Goal: Communication & Community: Answer question/provide support

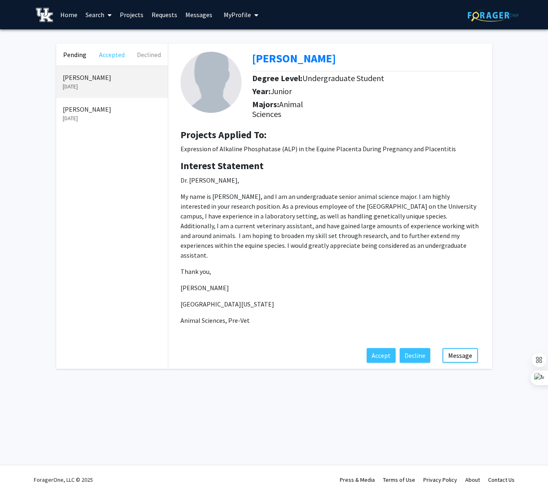
click at [110, 59] on button "Accepted" at bounding box center [111, 55] width 37 height 22
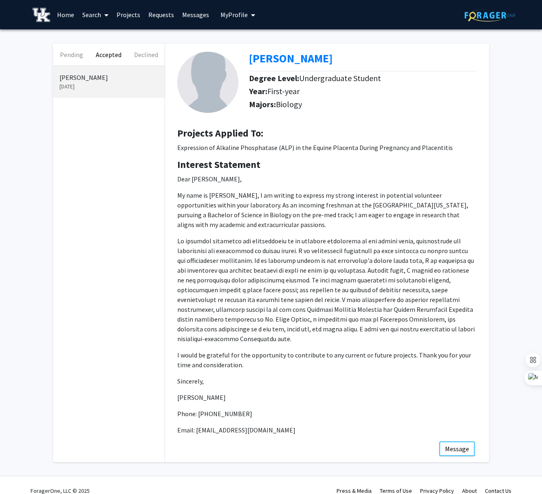
click at [103, 79] on p "[PERSON_NAME]" at bounding box center [108, 78] width 99 height 10
click at [198, 13] on link "Messages" at bounding box center [195, 14] width 35 height 29
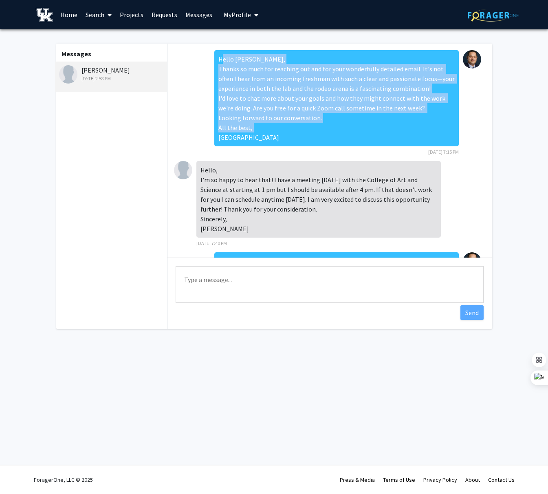
drag, startPoint x: 214, startPoint y: 59, endPoint x: 238, endPoint y: 135, distance: 79.5
click at [238, 135] on div "Hello [PERSON_NAME], Thanks so much for reaching out and for your wonderfully d…" at bounding box center [336, 98] width 244 height 96
copy div "Hello [PERSON_NAME], Thanks so much for reaching out and for your wonderfully d…"
click at [140, 11] on link "Projects" at bounding box center [132, 14] width 32 height 29
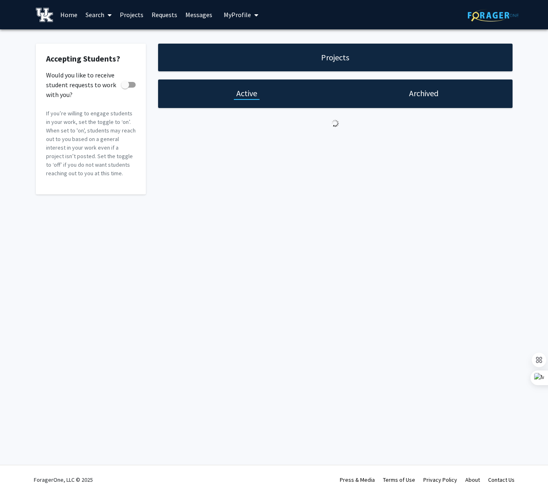
checkbox input "true"
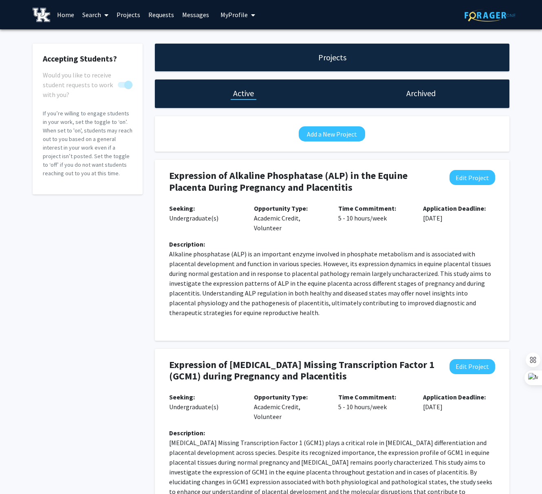
click at [165, 13] on link "Requests" at bounding box center [161, 14] width 34 height 29
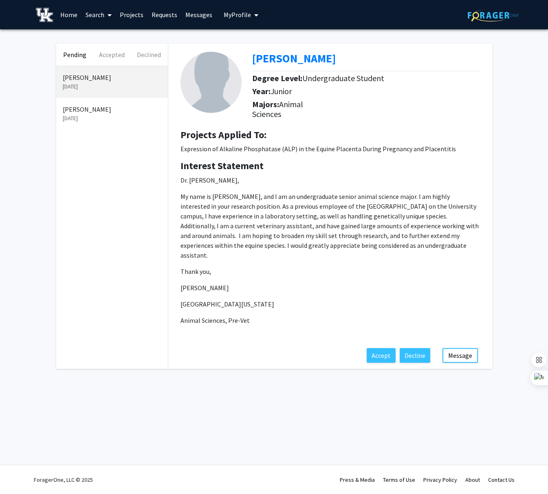
click at [108, 88] on p "Aug 26, 2025" at bounding box center [112, 86] width 99 height 9
click at [464, 348] on button "Message" at bounding box center [459, 355] width 35 height 15
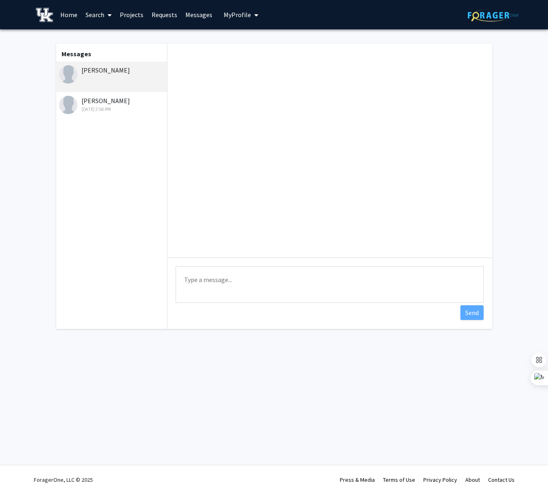
click at [213, 285] on textarea "Type a message" at bounding box center [330, 284] width 308 height 37
paste textarea "Hello [PERSON_NAME], Thanks so much for reaching out and for your wonderfully d…"
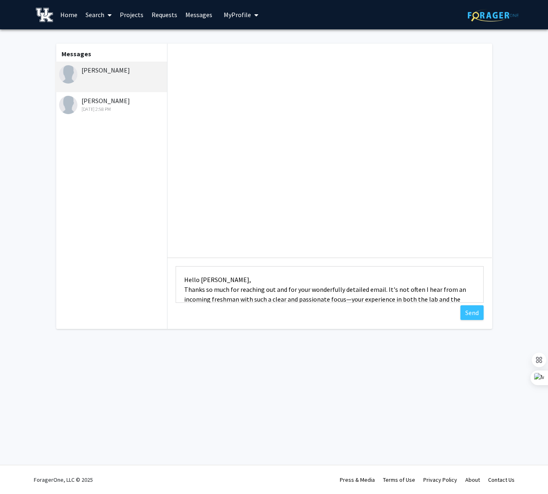
drag, startPoint x: 200, startPoint y: 278, endPoint x: 215, endPoint y: 279, distance: 14.7
click at [215, 279] on textarea "Hello [PERSON_NAME], Thanks so much for reaching out and for your wonderfully d…" at bounding box center [330, 284] width 308 height 37
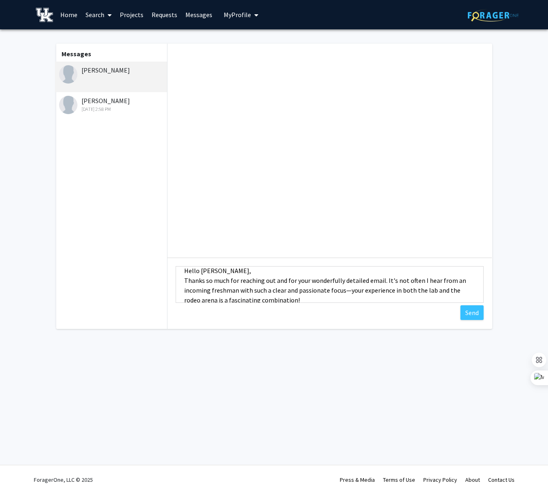
drag, startPoint x: 384, startPoint y: 288, endPoint x: 453, endPoint y: 295, distance: 69.2
click at [460, 299] on textarea "Hello Adyson, Thanks so much for reaching out and for your wonderfully detailed…" at bounding box center [330, 284] width 308 height 37
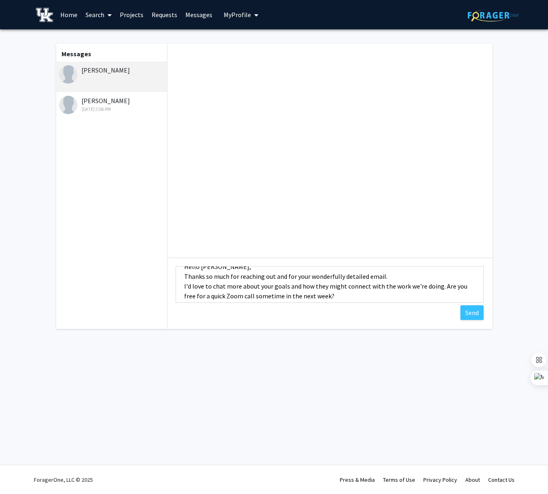
drag, startPoint x: 226, startPoint y: 295, endPoint x: 252, endPoint y: 295, distance: 25.7
click at [252, 295] on textarea "Hello Adyson, Thanks so much for reaching out and for your wonderfully detailed…" at bounding box center [330, 284] width 308 height 37
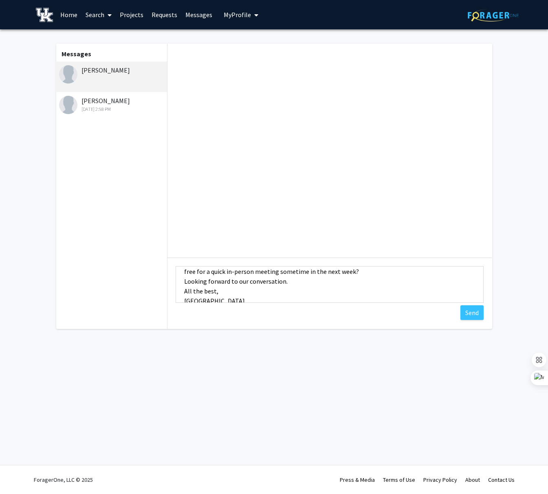
scroll to position [37, 0]
drag, startPoint x: 312, startPoint y: 272, endPoint x: 334, endPoint y: 273, distance: 21.6
click at [334, 273] on textarea "Hello Adyson, Thanks so much for reaching out and for your wonderfully detailed…" at bounding box center [330, 284] width 308 height 37
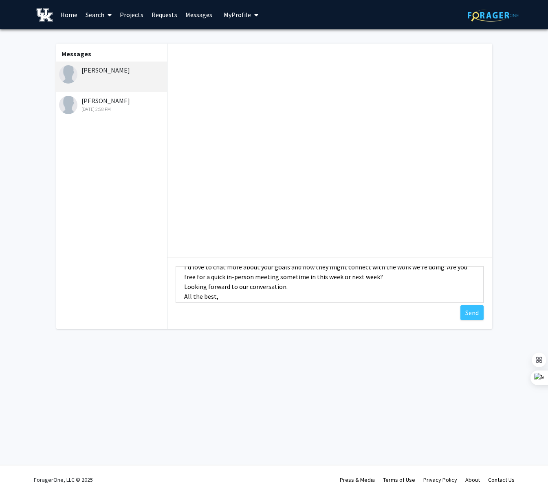
scroll to position [24, 0]
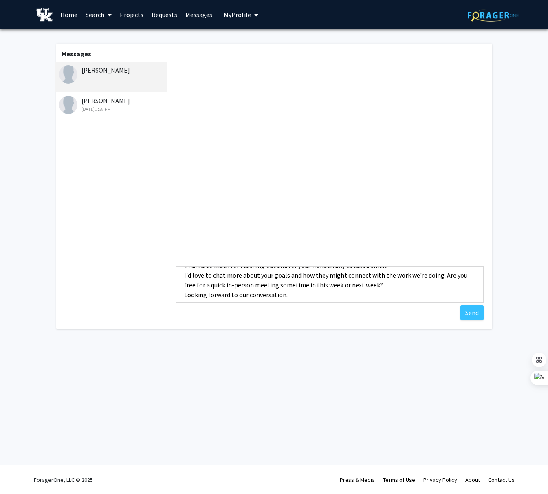
click at [379, 285] on textarea "Hello Adyson, Thanks so much for reaching out and for your wonderfully detailed…" at bounding box center [330, 284] width 308 height 37
type textarea "Hello Adyson, Thanks so much for reaching out and for your wonderfully detailed…"
click at [119, 112] on div "[DATE] 2:58 PM" at bounding box center [112, 109] width 106 height 7
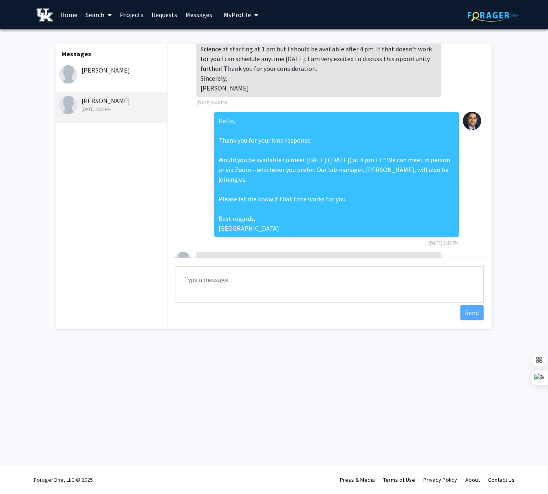
scroll to position [142, 0]
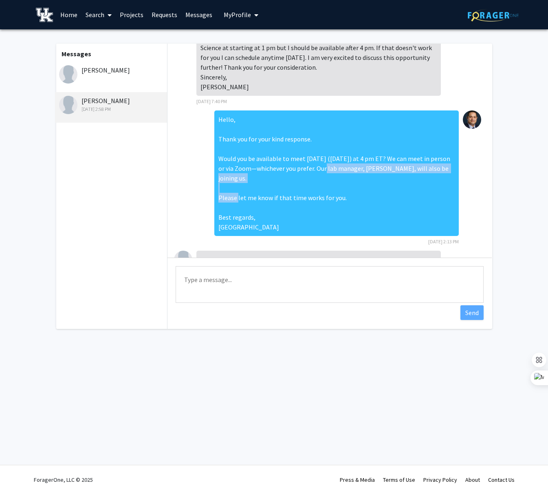
drag, startPoint x: 312, startPoint y: 168, endPoint x: 324, endPoint y: 178, distance: 15.7
click at [324, 178] on div "Hello, Thank you for your kind response. Would you be available to meet [DATE] …" at bounding box center [336, 172] width 244 height 125
copy div "Our lab manager, Dr. Kirsten Scoggin, will also be joining us."
drag, startPoint x: 383, startPoint y: 157, endPoint x: 321, endPoint y: 185, distance: 68.4
click at [321, 185] on div "Hello, Thank you for your kind response. Would you be available to meet [DATE] …" at bounding box center [336, 172] width 244 height 125
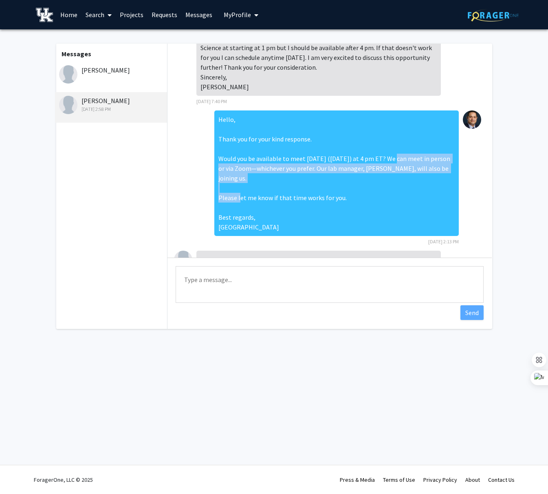
copy div "We can meet in person or via Zoom—whichever you prefer. Our lab manager, [PERSO…"
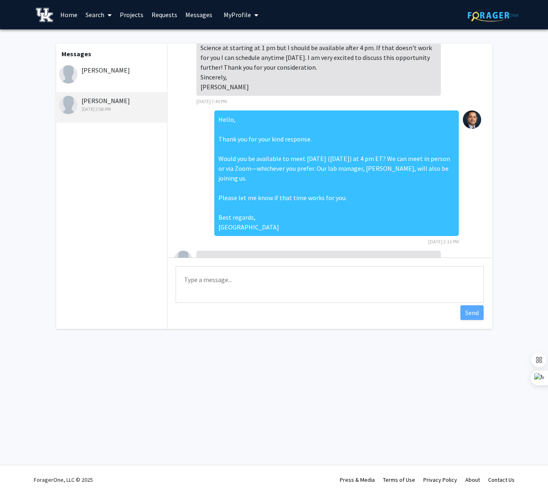
click at [123, 68] on div "[PERSON_NAME]" at bounding box center [112, 70] width 106 height 10
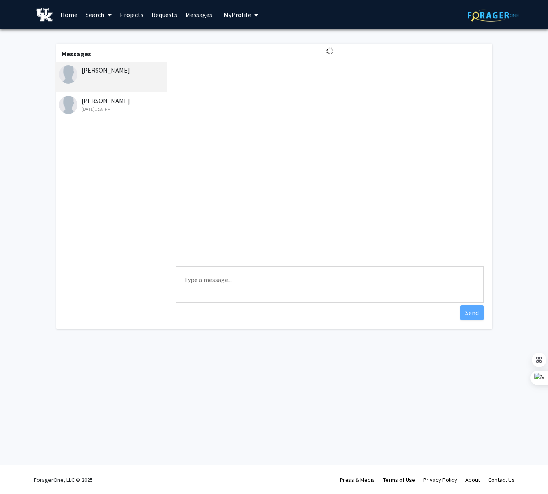
click at [108, 108] on div "[DATE] 2:58 PM" at bounding box center [112, 109] width 106 height 7
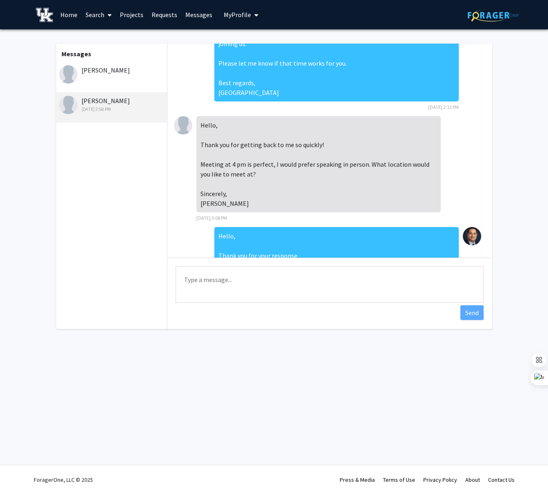
scroll to position [0, 0]
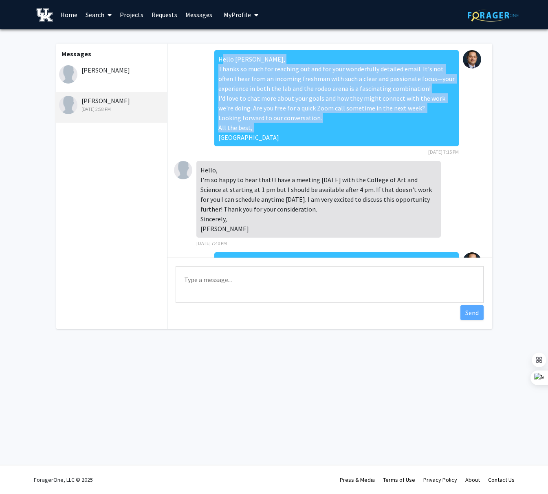
drag, startPoint x: 215, startPoint y: 60, endPoint x: 241, endPoint y: 136, distance: 80.9
click at [241, 136] on div "Hello [PERSON_NAME], Thanks so much for reaching out and for your wonderfully d…" at bounding box center [336, 98] width 244 height 96
copy div "Hello [PERSON_NAME], Thanks so much for reaching out and for your wonderfully d…"
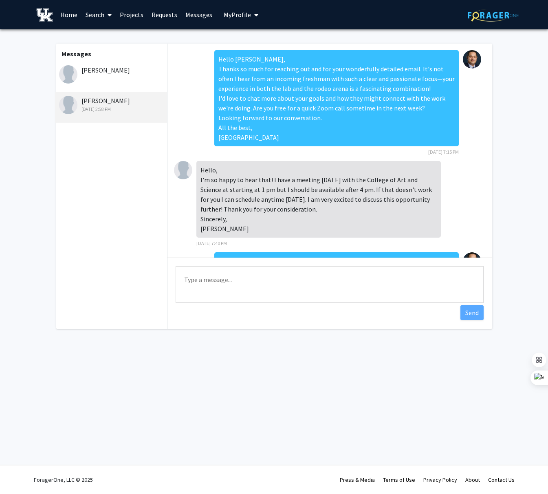
click at [130, 72] on div "[PERSON_NAME]" at bounding box center [112, 70] width 106 height 10
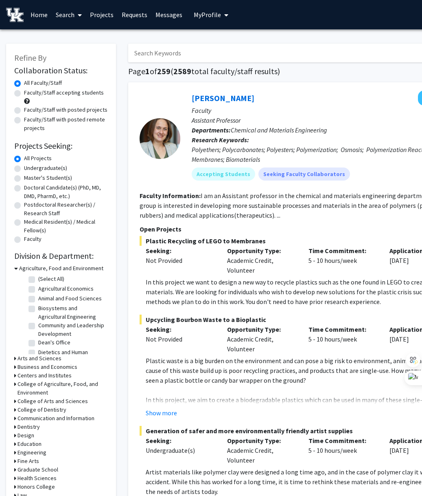
click at [165, 15] on link "Messages" at bounding box center [169, 14] width 35 height 29
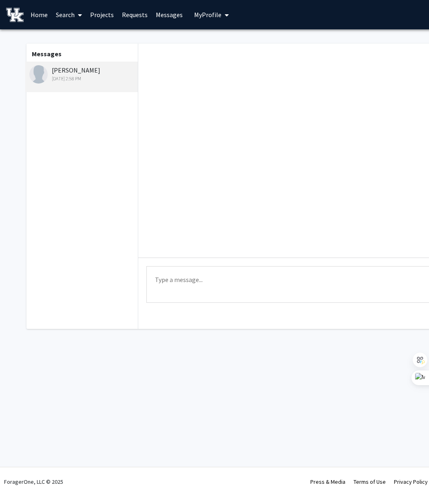
scroll to position [650, 0]
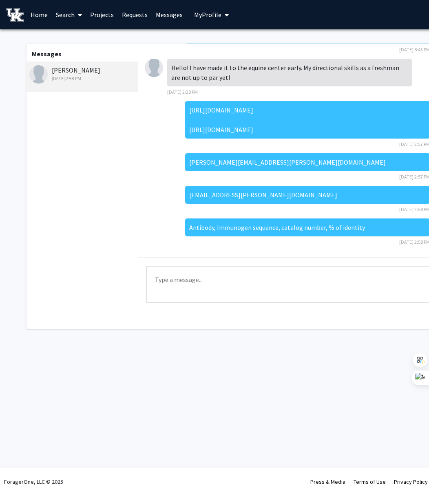
click at [88, 74] on div "Avery Swift Aug 22, 2025 2:58 PM" at bounding box center [82, 73] width 106 height 17
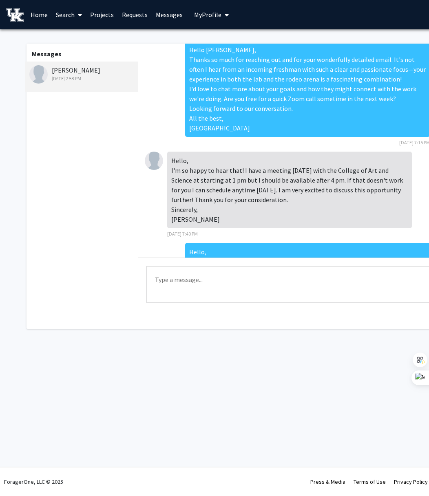
scroll to position [167, 0]
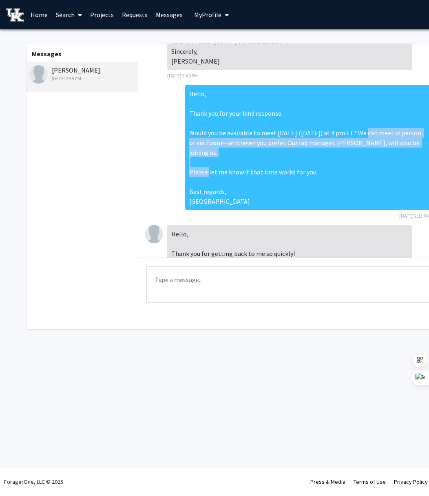
drag, startPoint x: 353, startPoint y: 132, endPoint x: 358, endPoint y: 152, distance: 20.6
click at [358, 152] on div "Hello, Thank you for your kind response. Would you be available to meet [DATE] …" at bounding box center [307, 147] width 244 height 125
copy div "We can meet in person or via Zoom—whichever you prefer. Our lab manager, [PERSO…"
click at [169, 15] on link "Messages" at bounding box center [169, 14] width 35 height 29
click at [48, 14] on link "Home" at bounding box center [38, 14] width 25 height 29
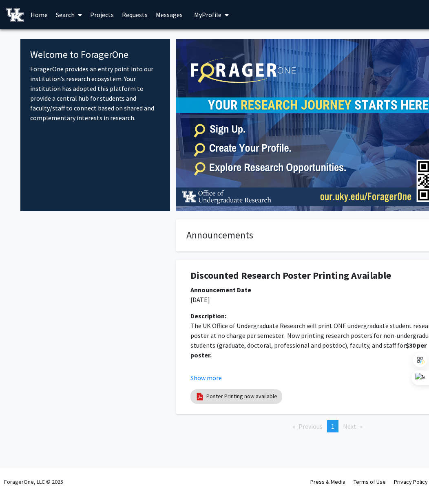
click at [135, 17] on link "Requests" at bounding box center [135, 14] width 34 height 29
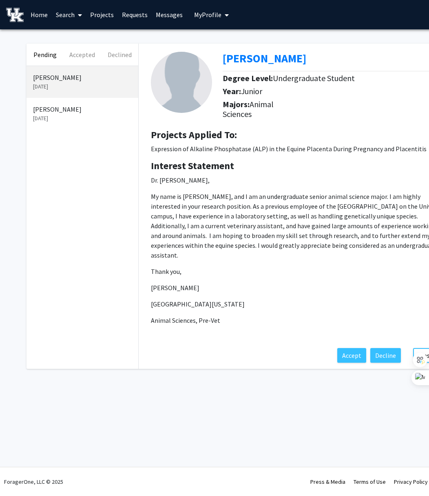
click at [167, 13] on link "Messages" at bounding box center [169, 14] width 35 height 29
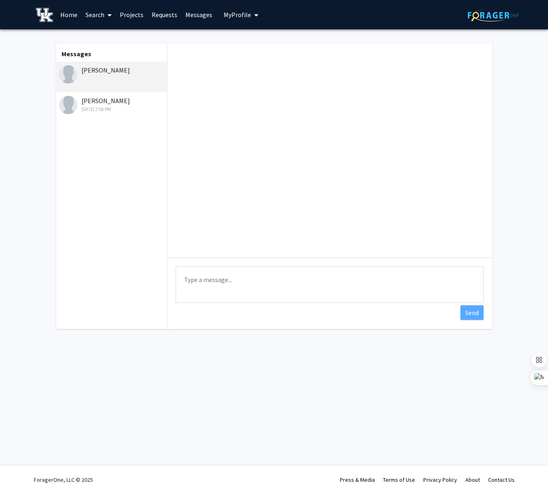
click at [103, 106] on div "[DATE] 2:58 PM" at bounding box center [112, 109] width 106 height 7
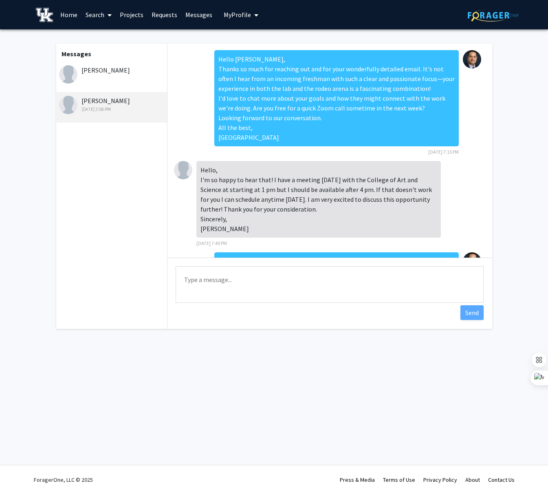
scroll to position [650, 0]
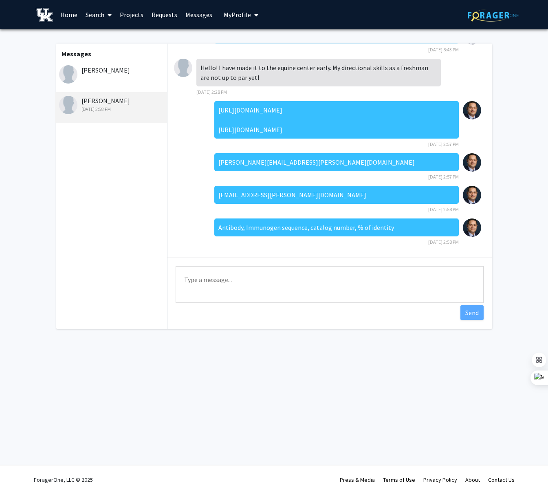
click at [103, 79] on div "[PERSON_NAME]" at bounding box center [111, 77] width 112 height 31
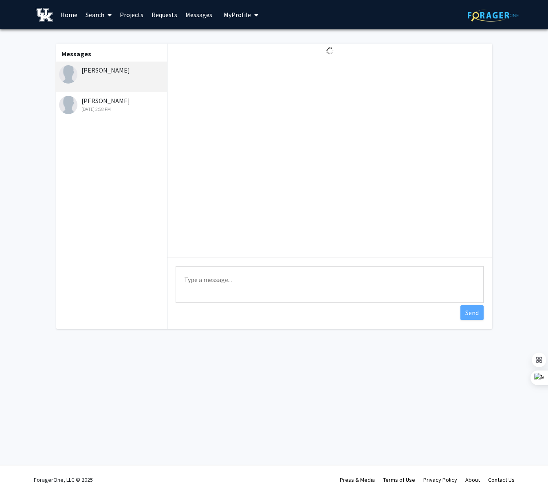
click at [197, 284] on textarea "Type a message" at bounding box center [330, 284] width 308 height 37
paste textarea "Hello [PERSON_NAME], Thanks so much for reaching out and for your wonderfully d…"
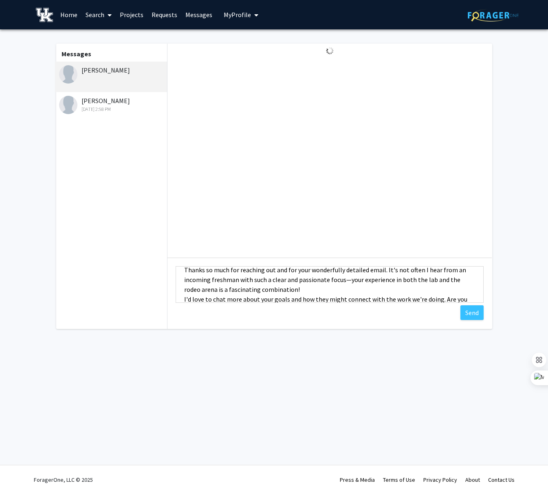
scroll to position [26, 0]
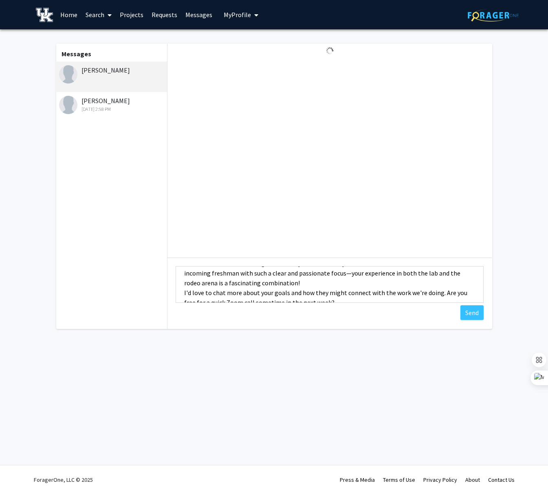
drag, startPoint x: 386, startPoint y: 288, endPoint x: 443, endPoint y: 282, distance: 57.8
click at [443, 282] on textarea "Hello [PERSON_NAME], Thanks so much for reaching out and for your wonderfully d…" at bounding box center [330, 284] width 308 height 37
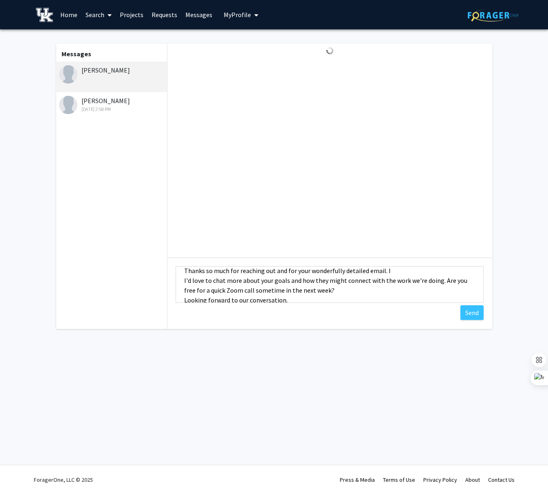
drag, startPoint x: 224, startPoint y: 290, endPoint x: 210, endPoint y: 291, distance: 14.7
click at [210, 291] on textarea "Hello [PERSON_NAME], Thanks so much for reaching out and for your wonderfully d…" at bounding box center [330, 284] width 308 height 37
click at [332, 289] on textarea "Hello [PERSON_NAME], Thanks so much for reaching out and for your wonderfully d…" at bounding box center [330, 284] width 308 height 37
drag, startPoint x: 209, startPoint y: 290, endPoint x: 224, endPoint y: 289, distance: 14.7
click at [224, 289] on textarea "Hello [PERSON_NAME], Thanks so much for reaching out and for your wonderfully d…" at bounding box center [330, 284] width 308 height 37
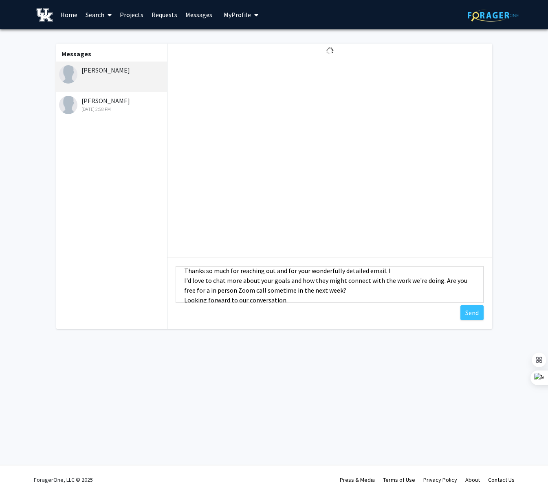
drag, startPoint x: 355, startPoint y: 290, endPoint x: 440, endPoint y: 279, distance: 85.6
click at [440, 279] on textarea "Hello [PERSON_NAME], Thanks so much for reaching out and for your wonderfully d…" at bounding box center [330, 284] width 308 height 37
paste textarea "We can meet in person or via Zoom—whichever you prefer. Our lab manager, [PERSO…"
drag, startPoint x: 440, startPoint y: 278, endPoint x: 449, endPoint y: 300, distance: 23.8
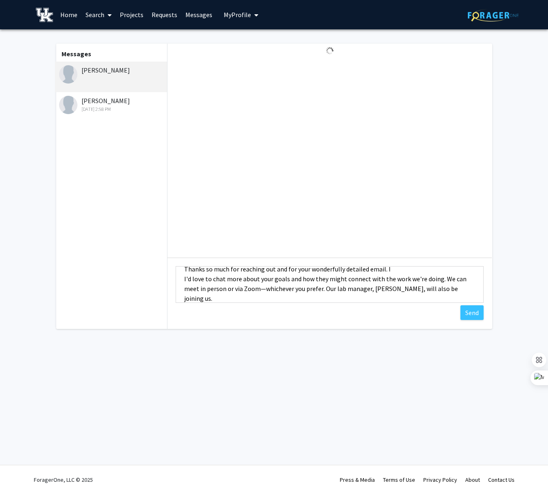
click at [441, 280] on textarea "Hello [PERSON_NAME], Thanks so much for reaching out and for your wonderfully d…" at bounding box center [330, 284] width 308 height 37
click at [208, 287] on textarea "Hello [PERSON_NAME], Thanks so much for reaching out and for your wonderfully d…" at bounding box center [330, 284] width 308 height 37
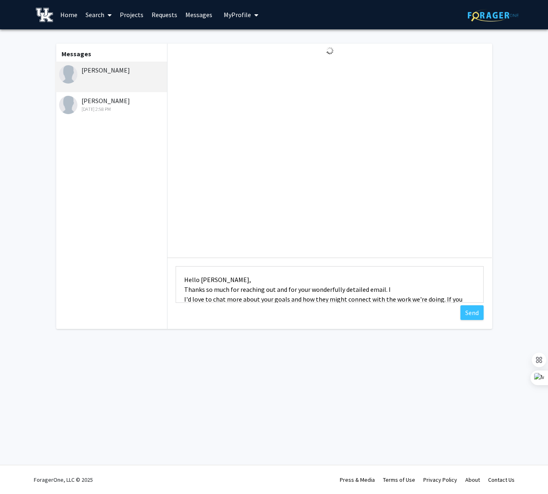
scroll to position [59, 0]
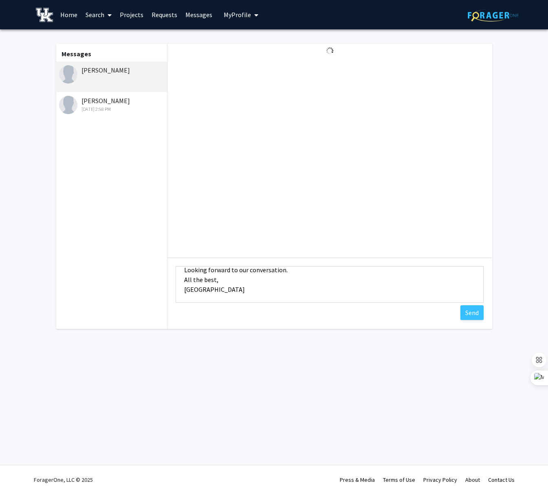
drag, startPoint x: 243, startPoint y: 272, endPoint x: 281, endPoint y: 272, distance: 38.3
click at [281, 272] on textarea "Hello [PERSON_NAME], Thanks so much for reaching out and for your wonderfully d…" at bounding box center [330, 284] width 308 height 37
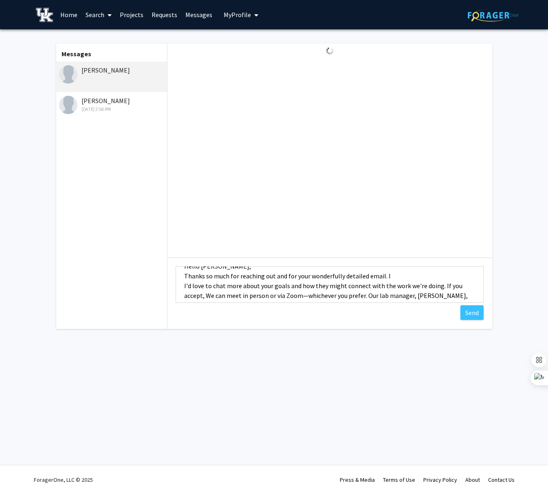
scroll to position [0, 0]
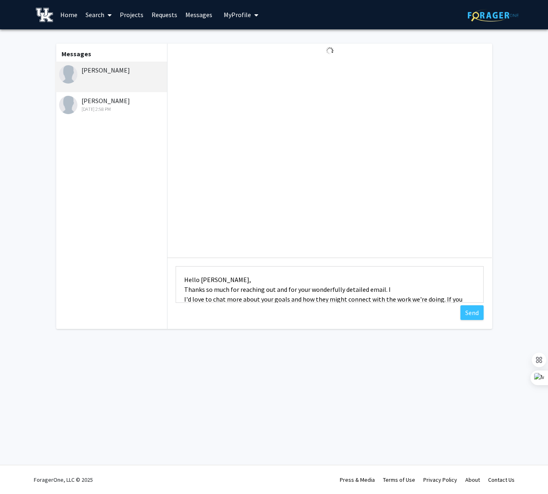
drag, startPoint x: 201, startPoint y: 280, endPoint x: 213, endPoint y: 280, distance: 12.6
click at [213, 280] on textarea "Hello [PERSON_NAME], Thanks so much for reaching out and for your wonderfully d…" at bounding box center [330, 284] width 308 height 37
drag, startPoint x: 388, startPoint y: 289, endPoint x: 384, endPoint y: 288, distance: 4.5
click at [384, 288] on textarea "Hello [PERSON_NAME], Thanks so much for reaching out and for your wonderfully d…" at bounding box center [330, 284] width 308 height 37
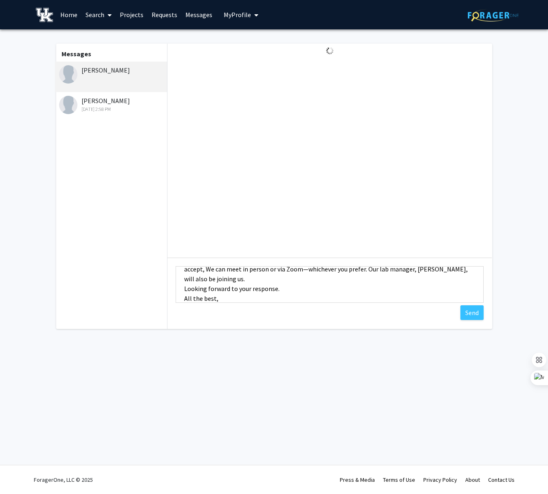
scroll to position [59, 0]
type textarea "Hello [PERSON_NAME], Thanks so much for reaching out and for your wonderfully d…"
click at [473, 313] on button "Send" at bounding box center [471, 312] width 23 height 15
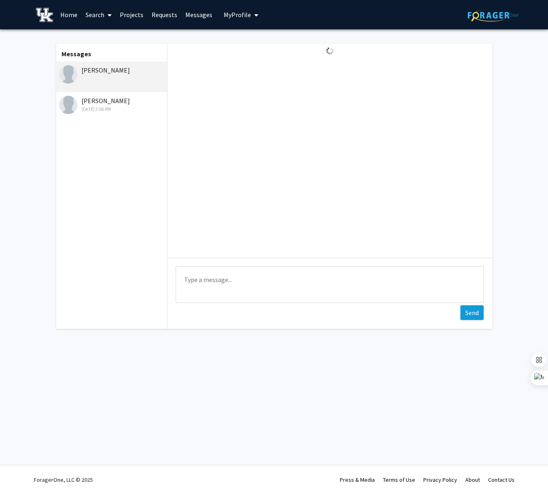
scroll to position [0, 0]
